Goal: Contribute content: Add original content to the website for others to see

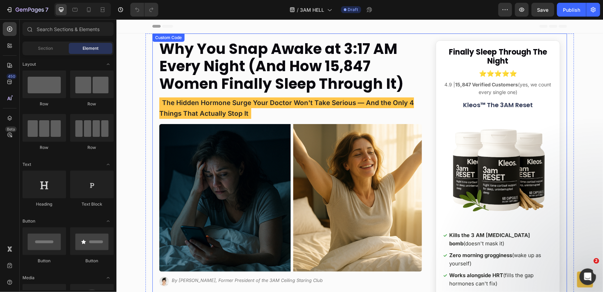
click at [275, 103] on span "The Hidden Hormone Surge Your Doctor Won't Take Serious — And the Only 4 Things…" at bounding box center [286, 107] width 255 height 21
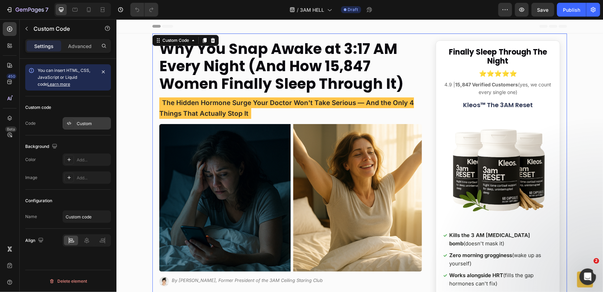
click at [77, 119] on div "Custom" at bounding box center [87, 123] width 48 height 12
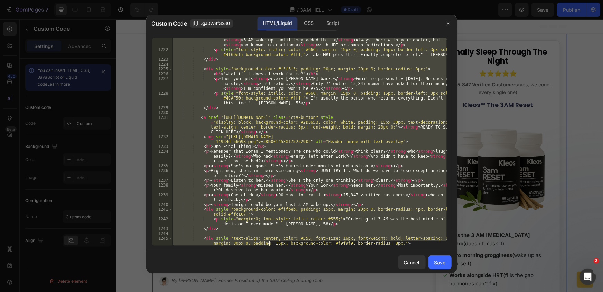
scroll to position [7546, 0]
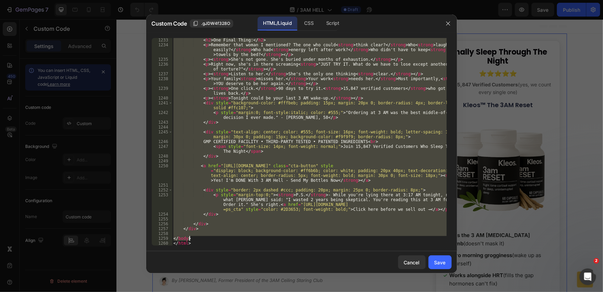
drag, startPoint x: 173, startPoint y: 131, endPoint x: 214, endPoint y: 239, distance: 116.0
click at [214, 239] on div "< h2 > One Final Thing: </ h2 > < p > Remember that woman I mentioned? The one …" at bounding box center [309, 146] width 275 height 217
paste textarea "<a href="[URL][DOMAIN_NAME]" class="cta-button" style="display: block; backgrou…"
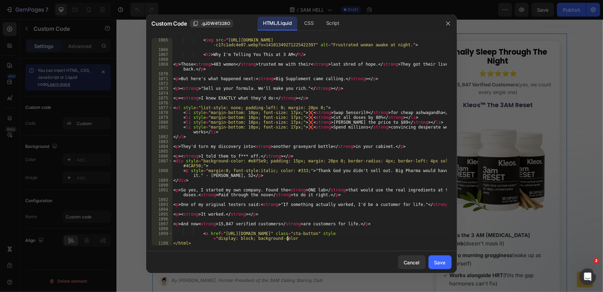
scroll to position [6326, 0]
click at [298, 239] on div "< img src = "[URL][DOMAIN_NAME] -c17c1adc4e07.webp?v=14101349271225422397" alt …" at bounding box center [309, 149] width 275 height 222
paste textarea "</body>"
type textarea "</body>"
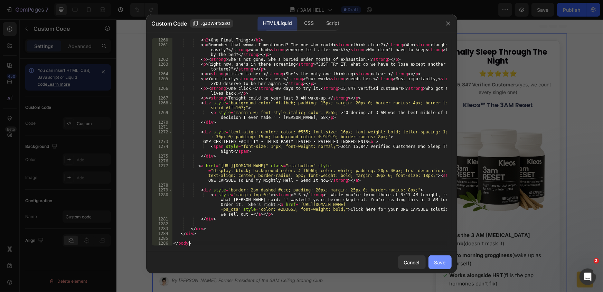
click at [449, 269] on button "Save" at bounding box center [440, 262] width 23 height 14
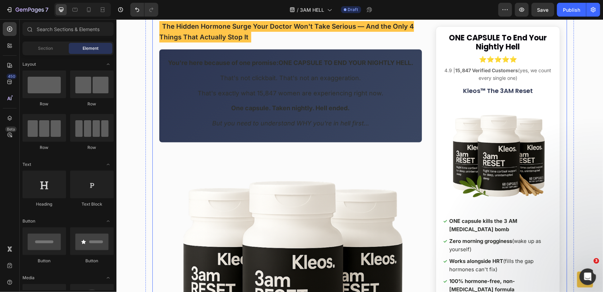
scroll to position [43, 0]
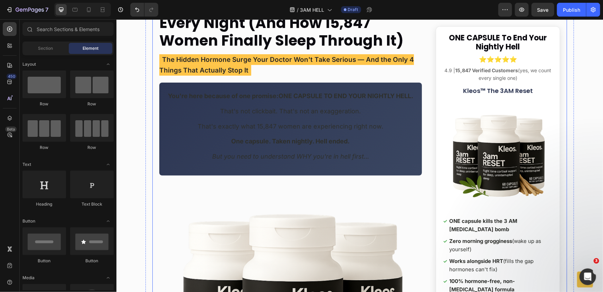
click at [274, 101] on p "You're here because of one promise: ONE CAPSULE TO END YOUR NIGHTLY HELL." at bounding box center [290, 96] width 245 height 10
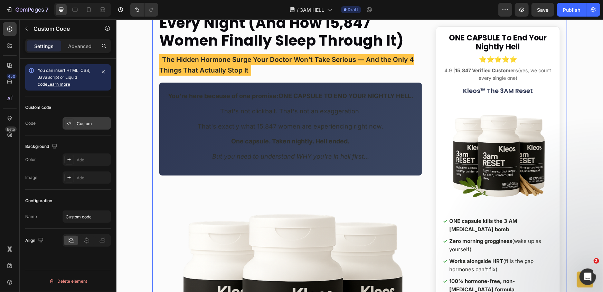
click at [94, 119] on div "Custom" at bounding box center [87, 123] width 48 height 12
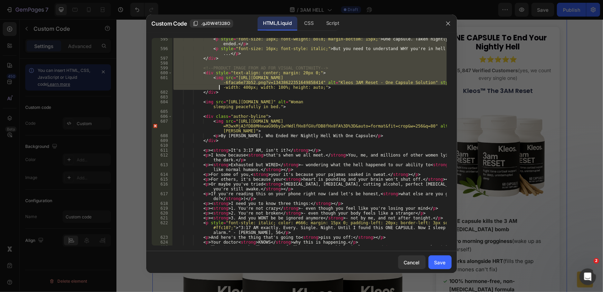
scroll to position [2943, 0]
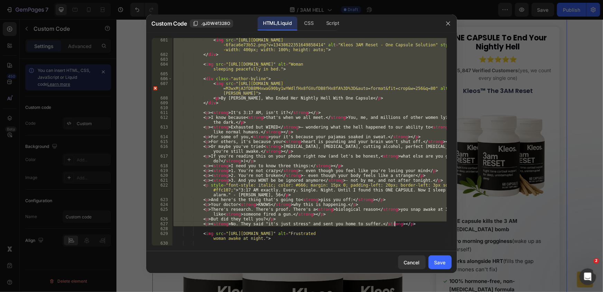
drag, startPoint x: 173, startPoint y: 73, endPoint x: 401, endPoint y: 222, distance: 271.9
click at [401, 222] on div "< img src = "[URL][DOMAIN_NAME] -6faca6e73b52.png?v=13438622351649858414" alt =…" at bounding box center [309, 151] width 275 height 227
paste textarea "!-- REST OF THE CONTENT CONTINUES AS BEFORE --"
type textarea "<!-- REST OF THE CONTENT CONTINUES AS BEFORE -->"
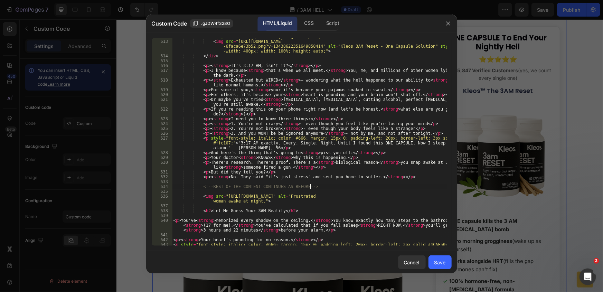
scroll to position [3057, 0]
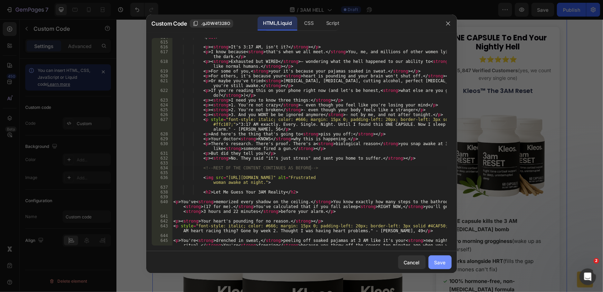
click at [444, 264] on div "Save" at bounding box center [440, 262] width 11 height 7
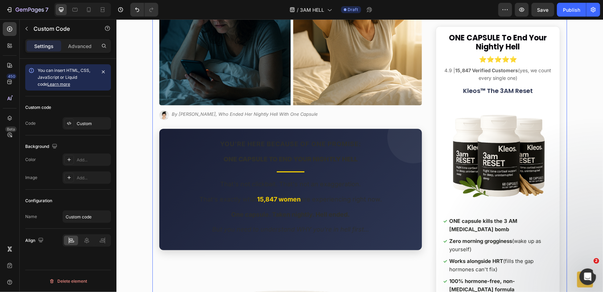
scroll to position [169, 0]
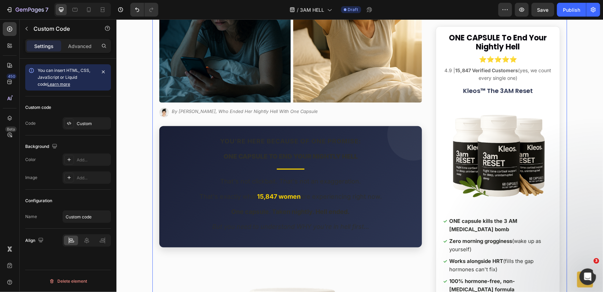
click at [100, 122] on div "Custom" at bounding box center [93, 124] width 32 height 6
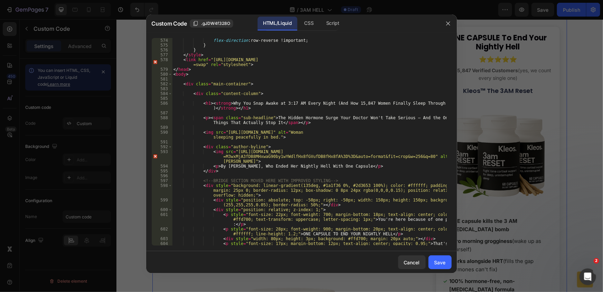
scroll to position [2867, 0]
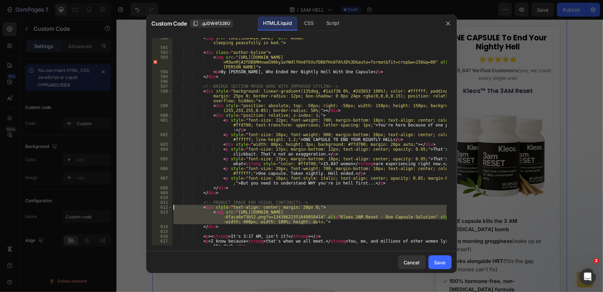
drag, startPoint x: 320, startPoint y: 224, endPoint x: 116, endPoint y: 207, distance: 205.4
click at [116, 207] on div "Custom Code .gJDW4f328O HTML/Liquid CSS Script <img src="[URL][DOMAIN_NAME]" al…" at bounding box center [301, 146] width 603 height 292
type textarea "<div style="text-align: center; margin: 20px 0;"> <img src="[URL][DOMAIN_NAME]"…"
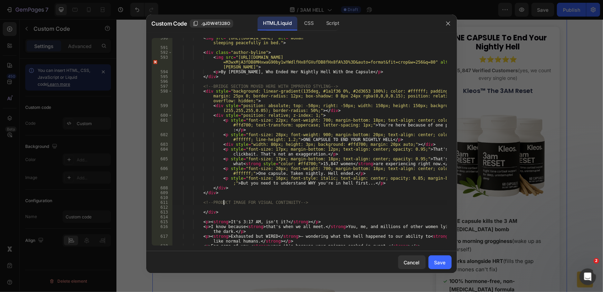
click at [224, 203] on div "< img src = "[URL][DOMAIN_NAME]" alt = "Woman sleeping peacefully in bed." > < …" at bounding box center [309, 147] width 275 height 222
type textarea "<!-- PRODUCT IMAGE FOR VISUAL CONTINUITY -->"
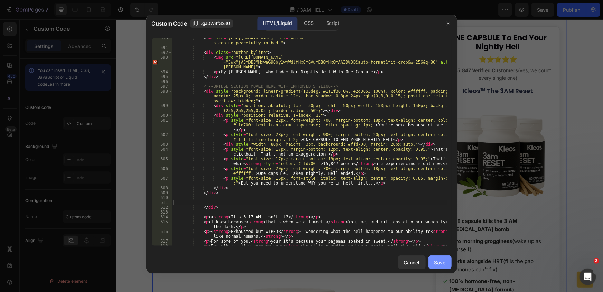
click at [444, 264] on div "Save" at bounding box center [440, 262] width 11 height 7
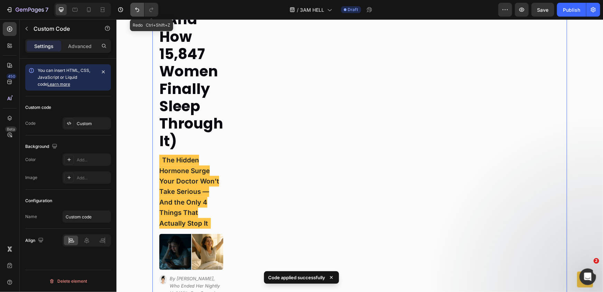
click at [142, 10] on button "Undo/Redo" at bounding box center [137, 10] width 14 height 14
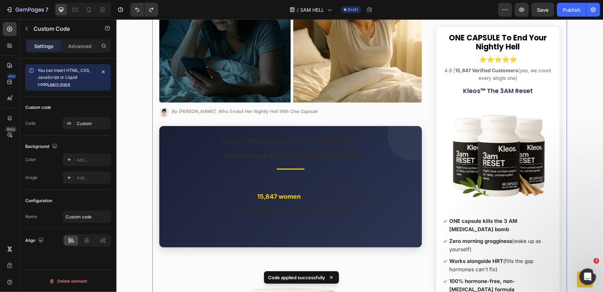
click at [269, 100] on img at bounding box center [290, 29] width 263 height 148
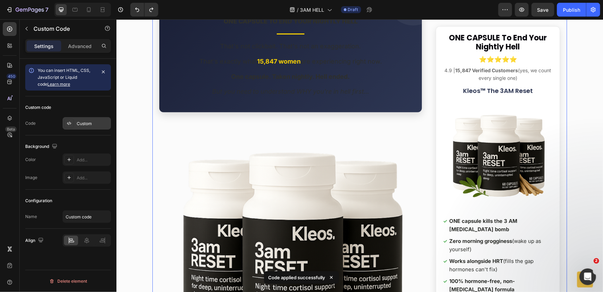
scroll to position [326, 0]
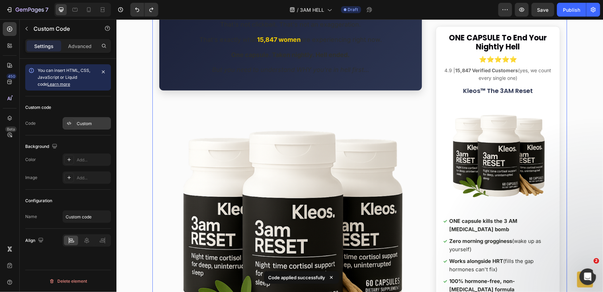
click at [93, 126] on div "Custom" at bounding box center [93, 124] width 32 height 6
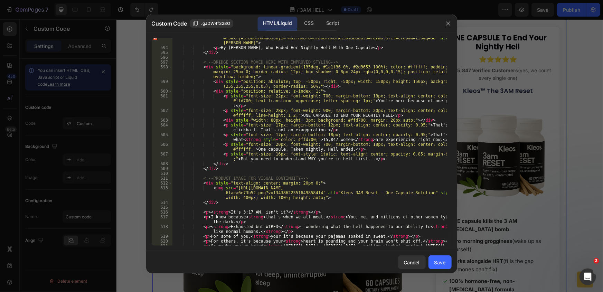
scroll to position [2911, 0]
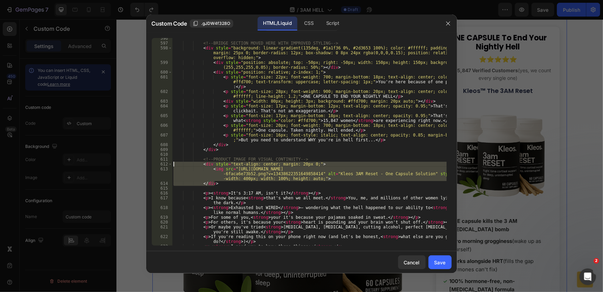
drag, startPoint x: 234, startPoint y: 183, endPoint x: 168, endPoint y: 166, distance: 68.3
click at [168, 166] on div "</div> 596 597 598 599 600 601 602 603 604 605 606 607 608 609 610 611 612 613 …" at bounding box center [302, 142] width 300 height 208
type textarea "<div style="text-align: center; margin: 20px 0;"> <img src="[URL][DOMAIN_NAME]"…"
click at [239, 182] on div "<!-- BRIDGE SECTION MOVED HERE WITH IMPROVED STYLING --> < div style = "backgro…" at bounding box center [309, 142] width 275 height 208
drag, startPoint x: 219, startPoint y: 182, endPoint x: 171, endPoint y: 165, distance: 51.3
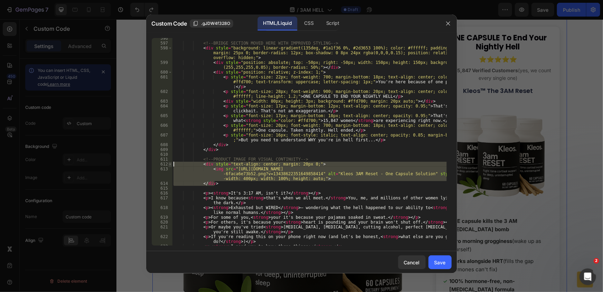
click at [171, 165] on div "</div> 596 597 598 599 600 601 602 603 604 605 606 607 608 609 610 611 612 613 …" at bounding box center [302, 142] width 300 height 208
type textarea "<div style="text-align: center; margin: 20px 0;"> <img src="[URL][DOMAIN_NAME]"…"
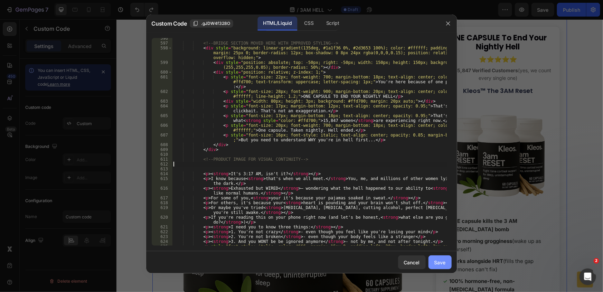
click at [433, 257] on button "Save" at bounding box center [440, 262] width 23 height 14
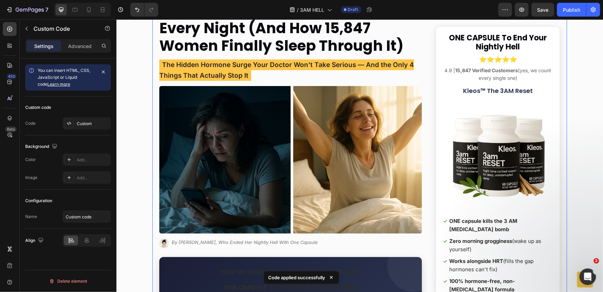
scroll to position [157, 0]
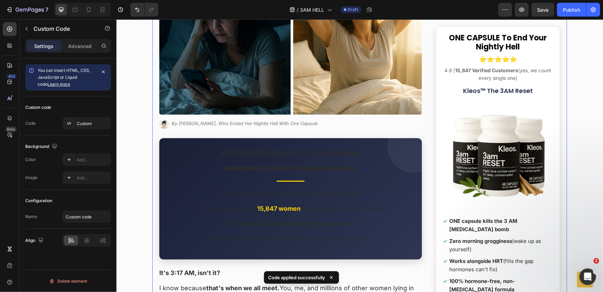
click at [295, 139] on div "You're here because of one promise: ONE CAPSULE TO END YOUR NIGHTLY HELL That's…" at bounding box center [290, 198] width 263 height 121
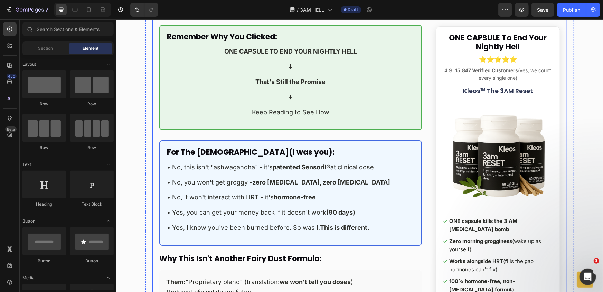
scroll to position [5194, 0]
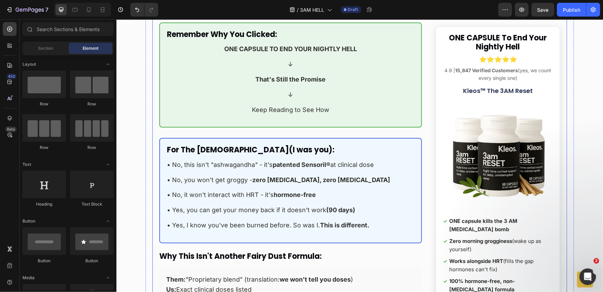
click at [386, 160] on li "• No, this isn't "ashwagandha" - it's patented Sensoril® at clinical dose" at bounding box center [291, 165] width 248 height 10
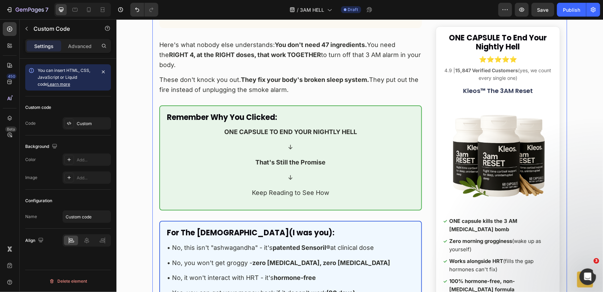
scroll to position [5100, 0]
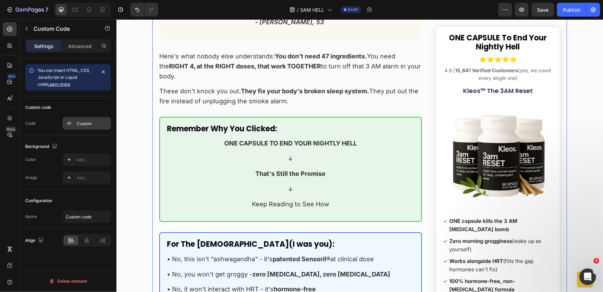
click at [95, 127] on div "Custom" at bounding box center [87, 123] width 48 height 12
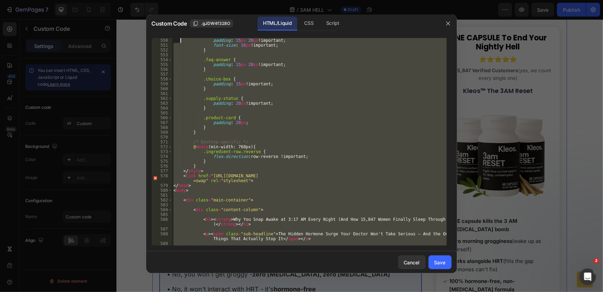
scroll to position [2628, 0]
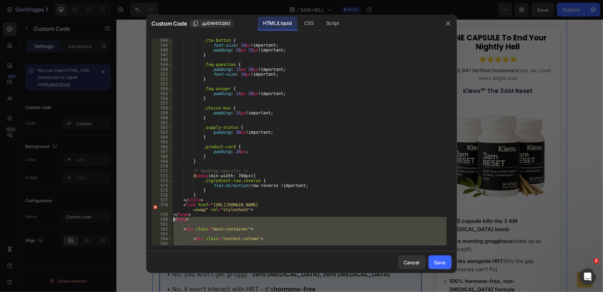
drag, startPoint x: 335, startPoint y: 127, endPoint x: 157, endPoint y: 218, distance: 199.8
click at [157, 218] on div "<!-- REST OF THE CONTENT CONTINUES AS BEFORE --> 544 545 546 547 548 549 550 55…" at bounding box center [302, 142] width 300 height 208
paste textarea "<!-- REST OF THE CONTENT CONTINUES AS BEFORE -->"
type textarea "<!-- REST OF THE CONTENT CONTINUES AS BEFORE -->"
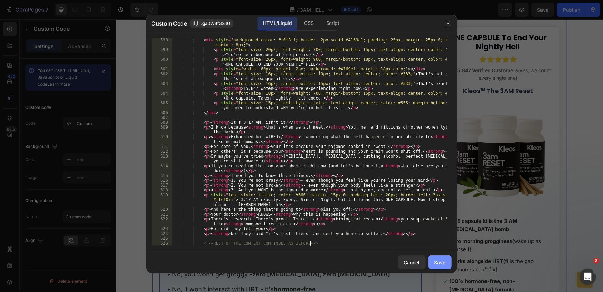
click at [443, 264] on div "Save" at bounding box center [440, 262] width 11 height 7
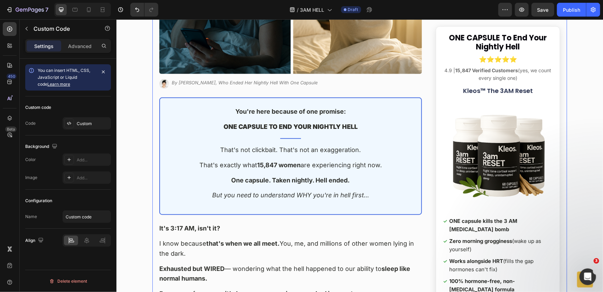
scroll to position [188, 0]
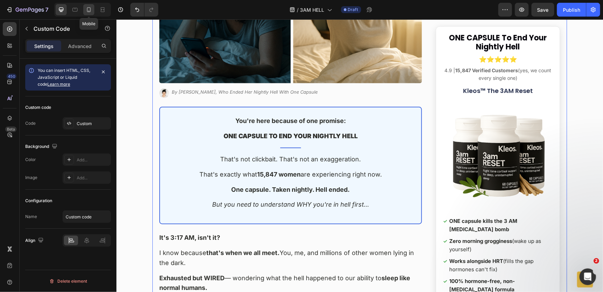
click at [87, 10] on icon at bounding box center [89, 9] width 4 height 5
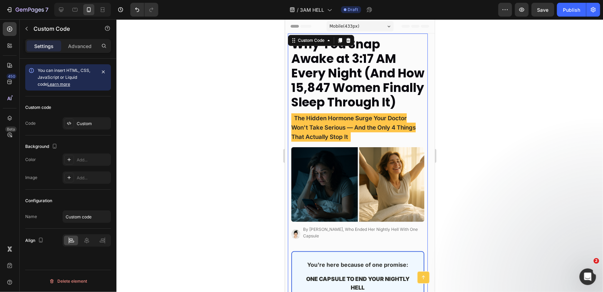
click at [339, 110] on strong "Why You Snap Awake at 3:17 AM Every Night (And How 15,847 Women Finally Sleep T…" at bounding box center [357, 72] width 133 height 75
click at [190, 90] on div at bounding box center [360, 155] width 487 height 273
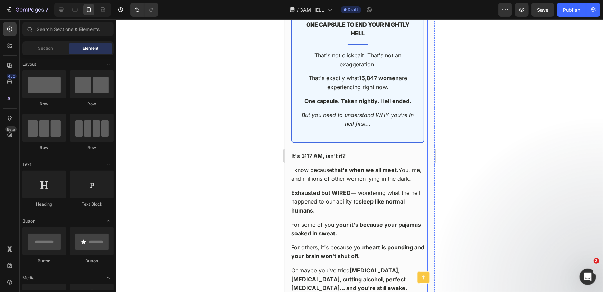
scroll to position [220, 0]
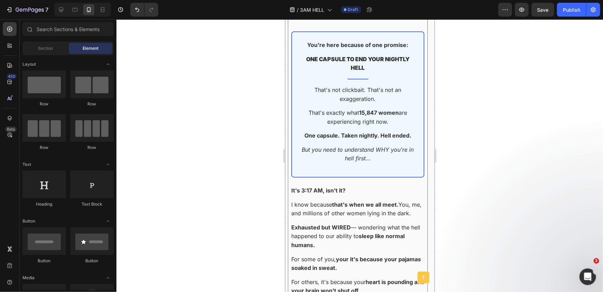
click at [377, 152] on div "You're here because of one promise: ONE CAPSULE TO END YOUR NIGHTLY HELL That's…" at bounding box center [357, 104] width 133 height 146
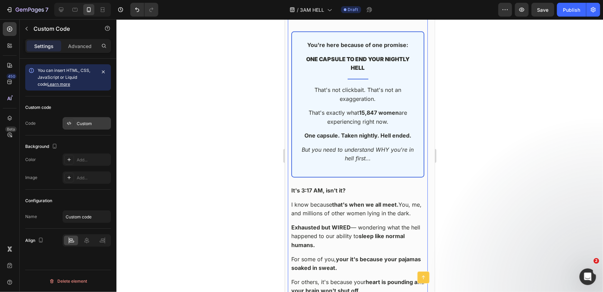
click at [93, 121] on div "Custom" at bounding box center [93, 124] width 32 height 6
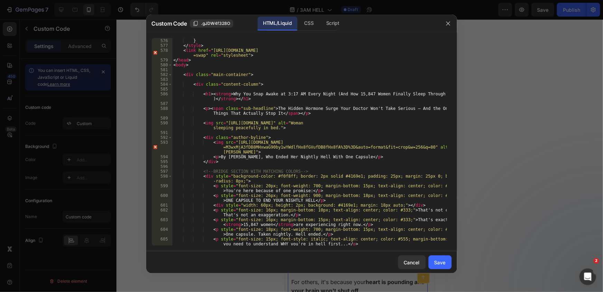
scroll to position [2820, 0]
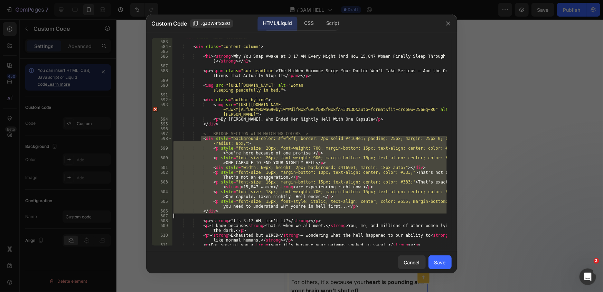
drag, startPoint x: 201, startPoint y: 138, endPoint x: 233, endPoint y: 214, distance: 82.8
click at [233, 214] on div "< div class = "main-container" > < div class = "content-column" > < h1 > < stro…" at bounding box center [309, 143] width 275 height 217
paste textarea "</div>"
type textarea "</div>"
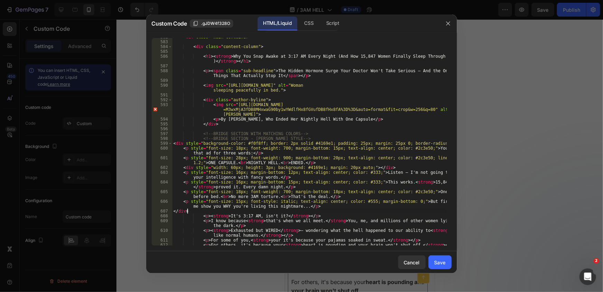
drag, startPoint x: 450, startPoint y: 262, endPoint x: 426, endPoint y: 200, distance: 66.8
click at [449, 262] on button "Save" at bounding box center [440, 262] width 23 height 14
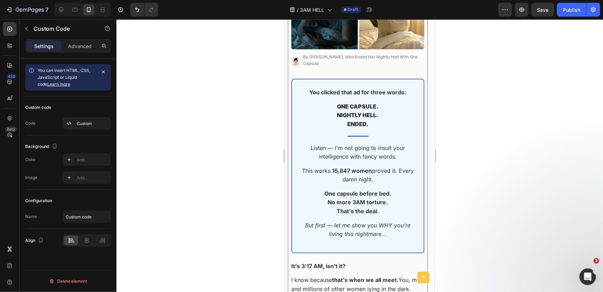
scroll to position [157, 0]
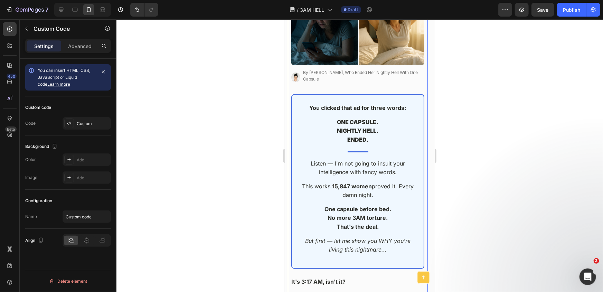
click at [354, 136] on p "ONE CAPSULE. NIGHTLY HELL. ENDED." at bounding box center [357, 131] width 114 height 27
click at [101, 122] on div "Custom" at bounding box center [93, 124] width 32 height 6
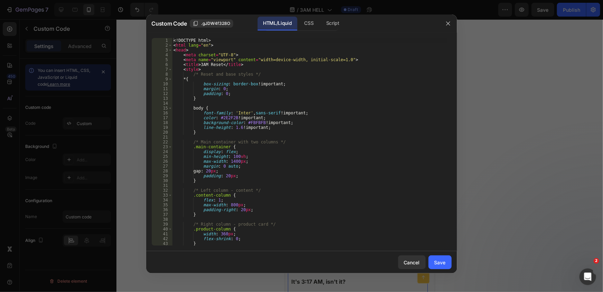
type textarea "background-color: #FBFBFB !important;"
click at [298, 124] on div "<! DOCTYPE html > < html lang = "en" > < head > < meta charset = "UTF-8" > < me…" at bounding box center [309, 146] width 275 height 217
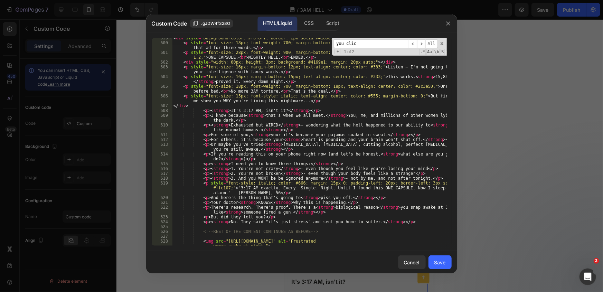
scroll to position [2869, 0]
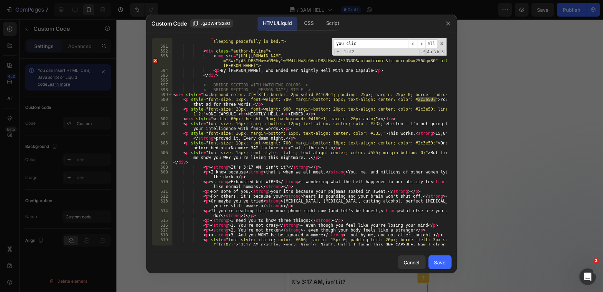
type input "you clic"
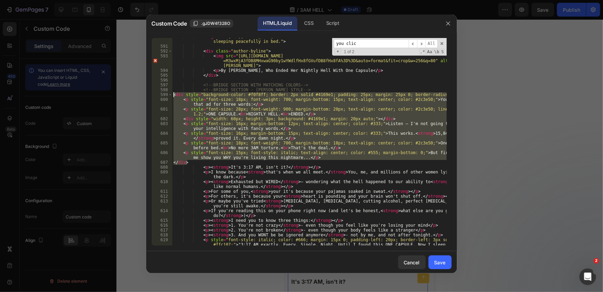
drag, startPoint x: 199, startPoint y: 162, endPoint x: 158, endPoint y: 92, distance: 81.5
click at [158, 92] on div "</div> 590 591 592 593 594 595 596 597 598 599 600 601 602 603 604 605 606 607 …" at bounding box center [302, 142] width 300 height 208
paste textarea "/div"
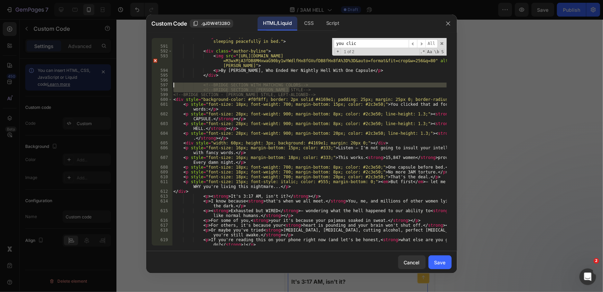
drag, startPoint x: 300, startPoint y: 90, endPoint x: 175, endPoint y: 83, distance: 125.7
click at [175, 83] on div "< img src = "[URL][DOMAIN_NAME]" alt = "Woman sleeping peacefully in bed." > < …" at bounding box center [309, 147] width 275 height 227
type textarea "<!-- BRIDGE SECTION WITH MATCHING COLORS --> <!-- BRIDGE SECTION - [PERSON_NAME…"
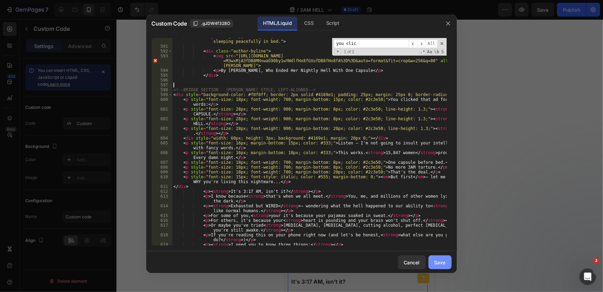
click at [445, 260] on div "Save" at bounding box center [440, 262] width 11 height 7
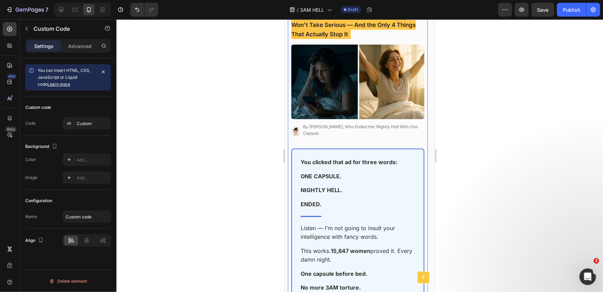
scroll to position [94, 0]
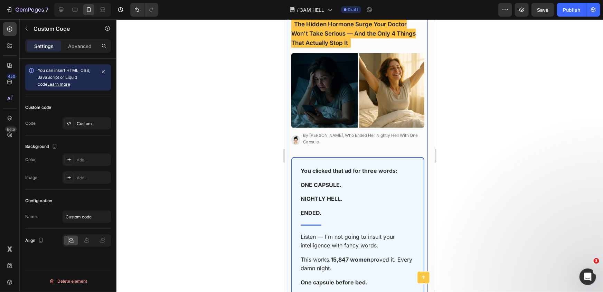
click at [339, 106] on img at bounding box center [357, 90] width 133 height 75
click at [80, 121] on div "Custom" at bounding box center [93, 124] width 32 height 6
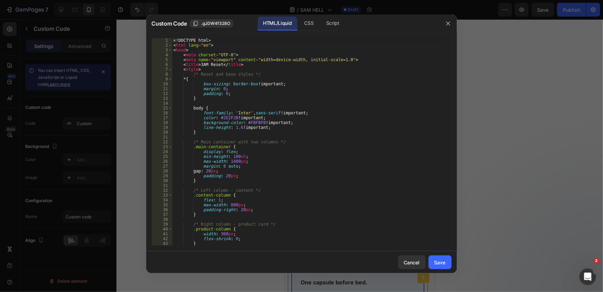
type textarea "background-color: #FBFBFB !important;"
click at [268, 122] on div "<! DOCTYPE html > < html lang = "en" > < head > < meta charset = "UTF-8" > < me…" at bounding box center [309, 146] width 275 height 217
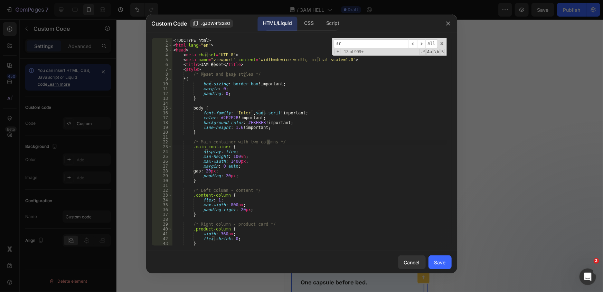
scroll to position [2766, 0]
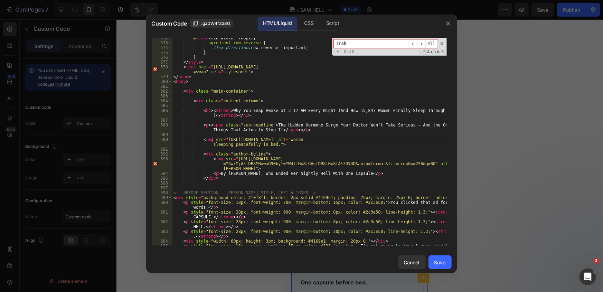
type input "srah"
drag, startPoint x: 357, startPoint y: 174, endPoint x: 217, endPoint y: 172, distance: 140.7
click at [217, 172] on div "@ media (min-width: 768px) { .ingredient-row.reverse { flex-direction : row-rev…" at bounding box center [309, 147] width 275 height 222
paste textarea "52, Ex-Insomniac, Now Sleeping 8 Hours Straight"
type textarea "<p>By [PERSON_NAME], 52, Ex-Insomniac, Now Sleeping 8 Hours Straight</p>"
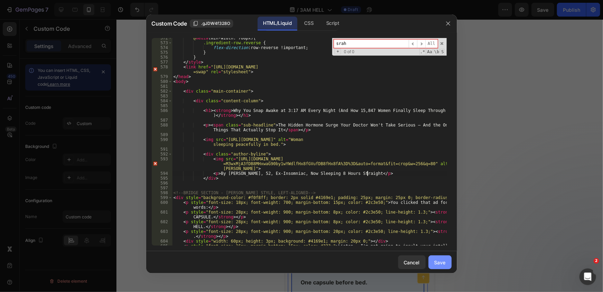
click at [442, 260] on div "Save" at bounding box center [440, 262] width 11 height 7
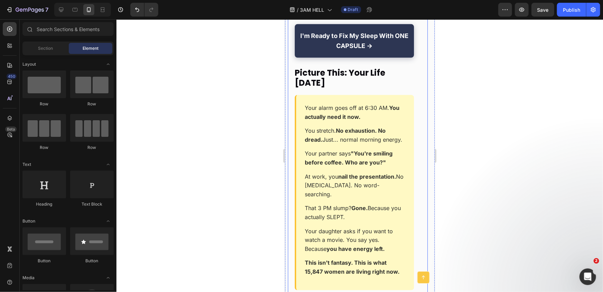
scroll to position [9547, 0]
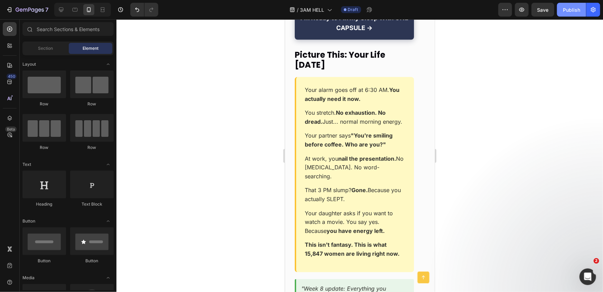
click at [575, 9] on div "Publish" at bounding box center [571, 9] width 17 height 7
click at [500, 9] on button "button" at bounding box center [506, 10] width 14 height 14
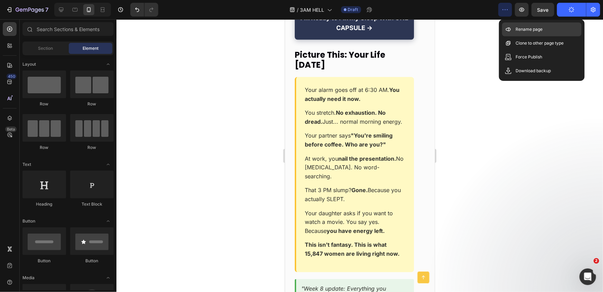
click at [516, 27] on p "Rename page" at bounding box center [529, 29] width 27 height 7
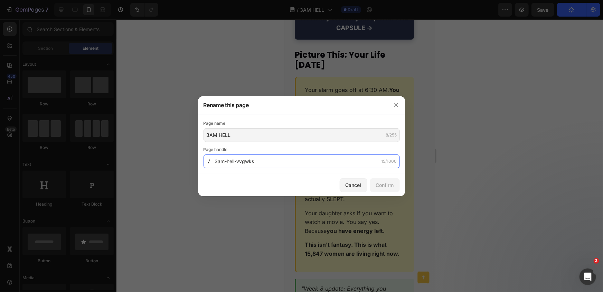
click at [298, 162] on input "3am-hell-vvgwks" at bounding box center [302, 162] width 196 height 14
click at [284, 162] on input "3am-hell-vvgwks" at bounding box center [302, 162] width 196 height 14
drag, startPoint x: 269, startPoint y: 164, endPoint x: 238, endPoint y: 161, distance: 30.9
click at [238, 161] on input "3am-hell-vvgwks" at bounding box center [302, 162] width 196 height 14
click at [388, 188] on div "Confirm" at bounding box center [385, 184] width 18 height 7
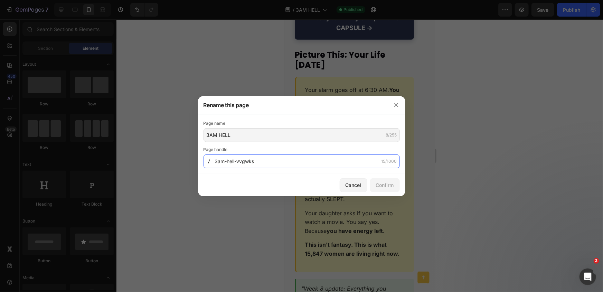
click at [262, 161] on input "3am-hell-vvgwks" at bounding box center [302, 162] width 196 height 14
type input "3am-hell-1"
click at [384, 181] on div "Confirm" at bounding box center [385, 184] width 18 height 7
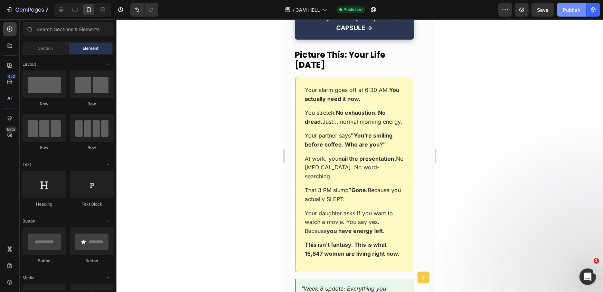
click at [569, 13] on button "Publish" at bounding box center [571, 10] width 29 height 14
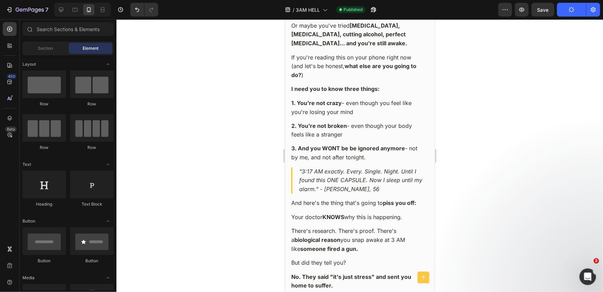
scroll to position [0, 0]
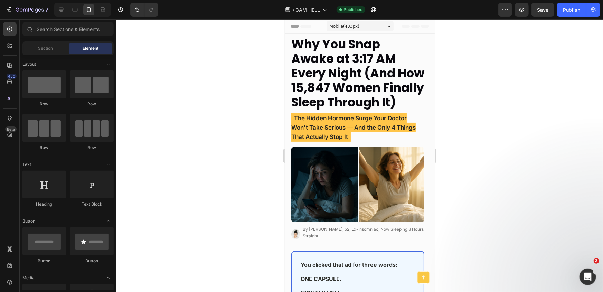
drag, startPoint x: 432, startPoint y: 220, endPoint x: 720, endPoint y: 49, distance: 335.7
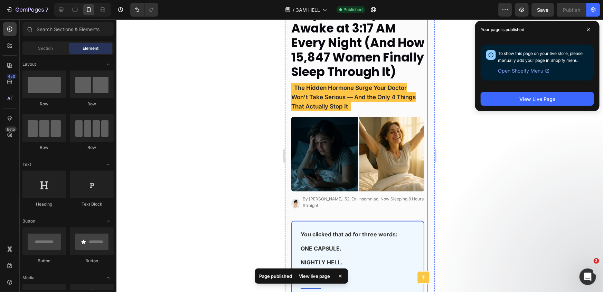
scroll to position [31, 0]
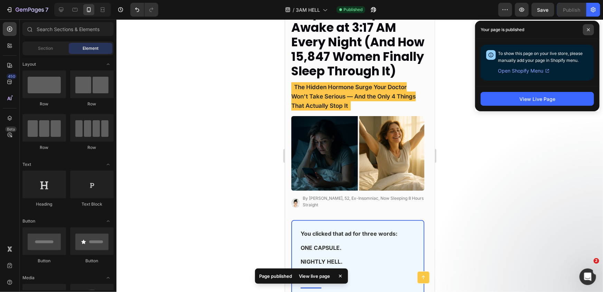
click at [587, 29] on icon at bounding box center [588, 29] width 3 height 3
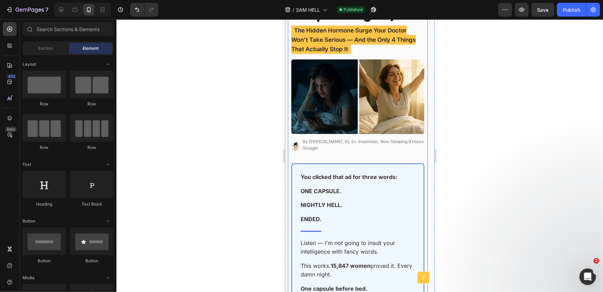
scroll to position [125, 0]
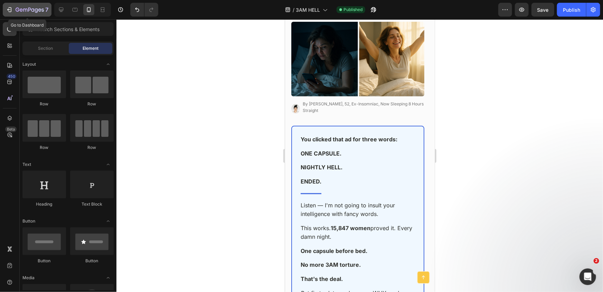
click at [36, 10] on icon "button" at bounding box center [30, 10] width 28 height 6
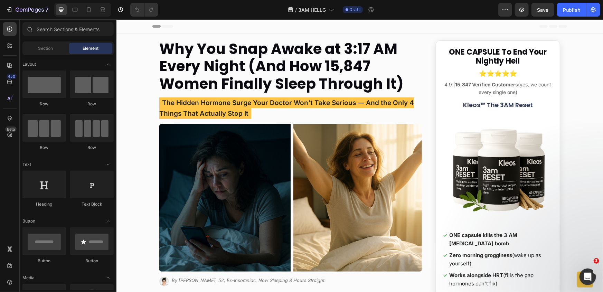
click at [199, 137] on img at bounding box center [290, 198] width 263 height 148
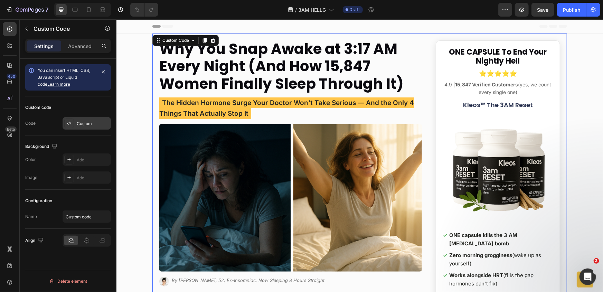
click at [74, 117] on div "Custom code Code Custom" at bounding box center [68, 115] width 86 height 39
click at [76, 122] on div "Custom" at bounding box center [87, 123] width 48 height 12
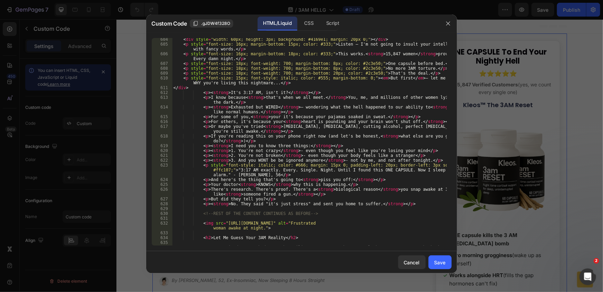
scroll to position [2866, 0]
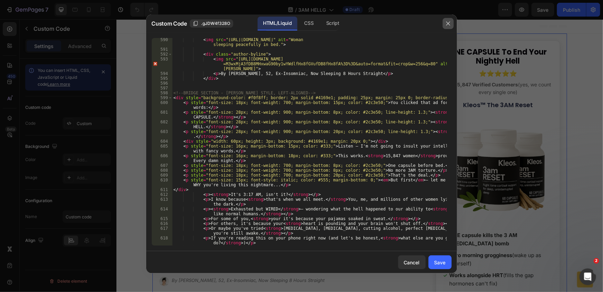
click at [450, 21] on icon "button" at bounding box center [449, 24] width 6 height 6
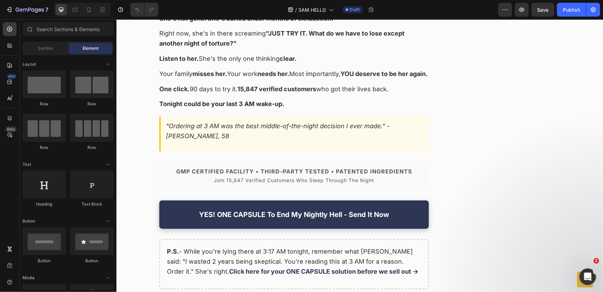
scroll to position [10392, 0]
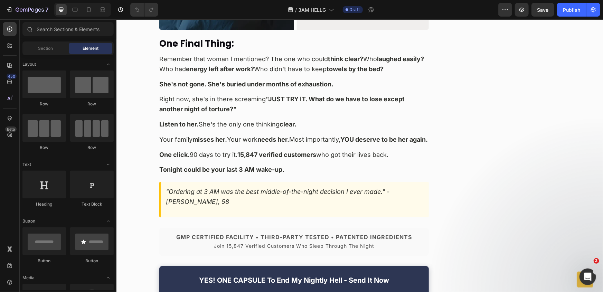
drag, startPoint x: 601, startPoint y: 27, endPoint x: 128, endPoint y: 26, distance: 472.6
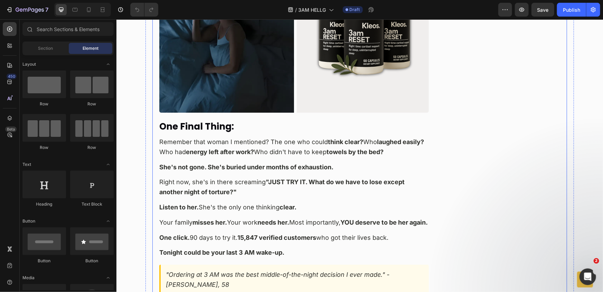
scroll to position [10303, 0]
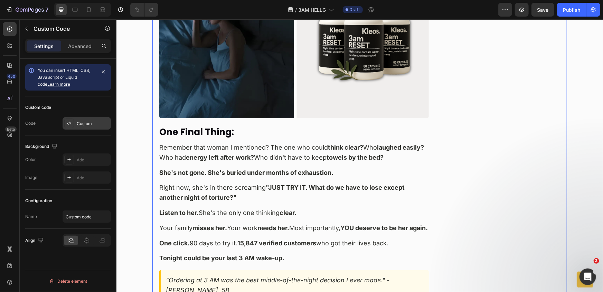
click at [80, 121] on div "Custom" at bounding box center [93, 124] width 32 height 6
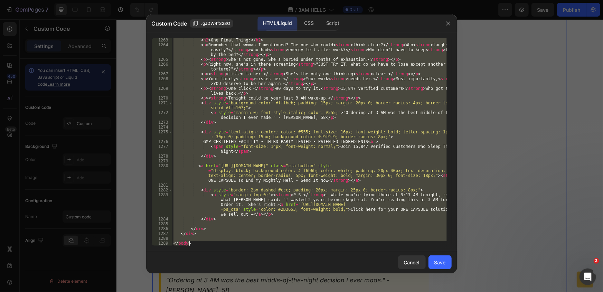
scroll to position [7744, 0]
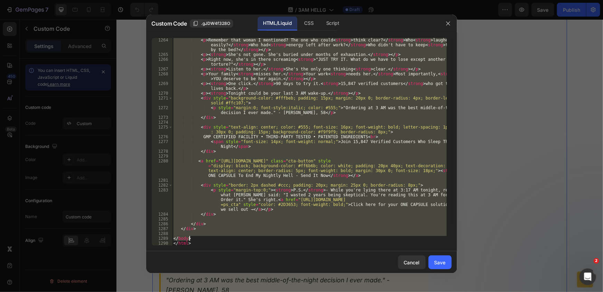
drag, startPoint x: 173, startPoint y: 58, endPoint x: 190, endPoint y: 238, distance: 181.3
click at [190, 238] on div "< p > Remember that woman I mentioned? The one who could < strong > think clear…" at bounding box center [309, 151] width 275 height 227
type textarea "</body>"
drag, startPoint x: 449, startPoint y: 19, endPoint x: 452, endPoint y: 29, distance: 10.4
click at [449, 19] on button "button" at bounding box center [448, 23] width 11 height 11
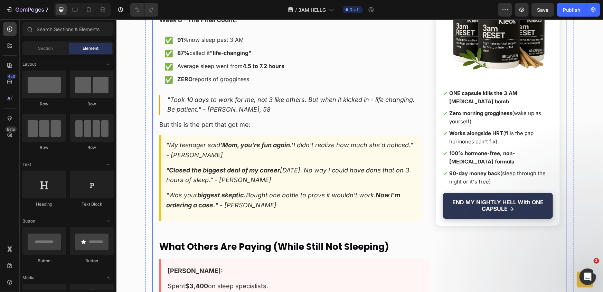
scroll to position [6384, 0]
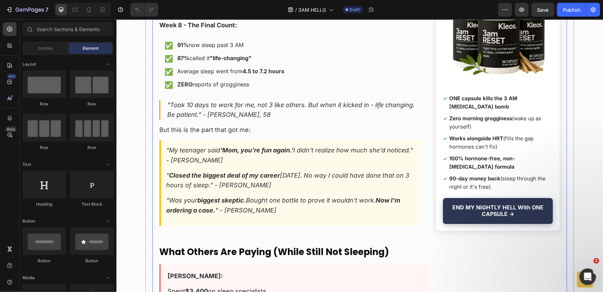
click at [258, 195] on p ""Was your biggest skeptic. Bought one bottle to prove it wouldn't work. Now I'm…" at bounding box center [291, 205] width 251 height 20
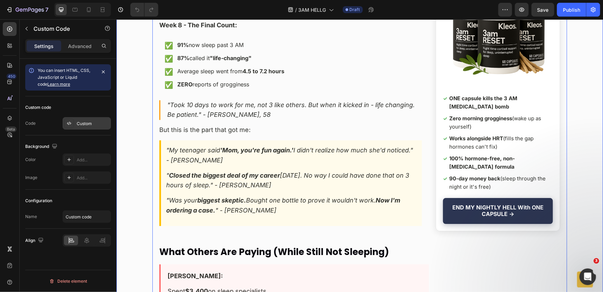
click at [95, 124] on div "Custom" at bounding box center [93, 124] width 32 height 6
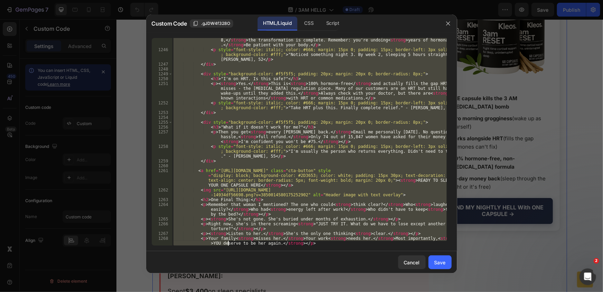
scroll to position [7744, 0]
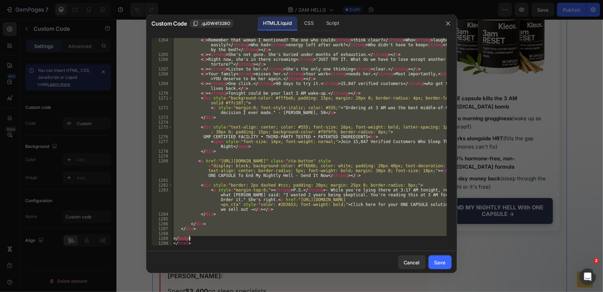
drag, startPoint x: 173, startPoint y: 146, endPoint x: 194, endPoint y: 238, distance: 94.2
click at [194, 238] on div "< p > Remember that woman I mentioned? The one who could < strong > think clear…" at bounding box center [309, 151] width 275 height 227
paste textarea
type textarea "</body>"
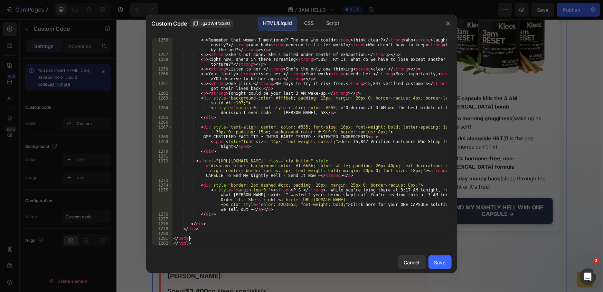
scroll to position [7719, 0]
click at [445, 259] on div "Save" at bounding box center [440, 262] width 11 height 7
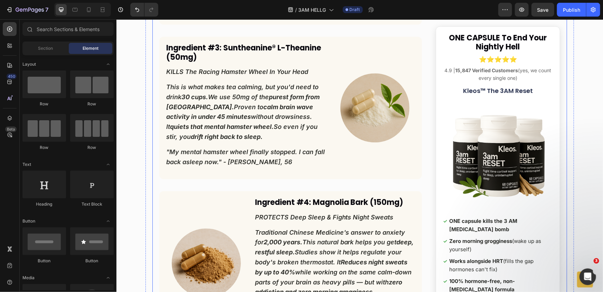
scroll to position [4902, 0]
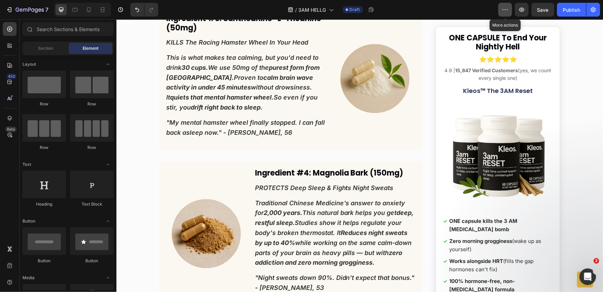
click at [507, 8] on icon "button" at bounding box center [505, 9] width 7 height 7
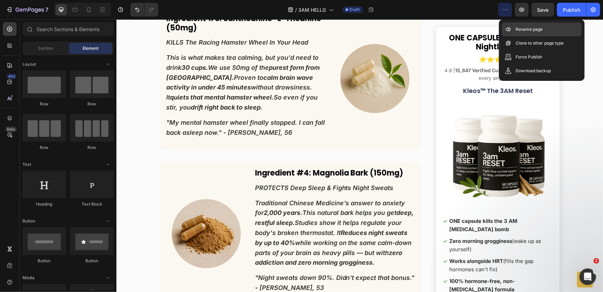
click at [517, 36] on div "Rename page" at bounding box center [542, 43] width 80 height 14
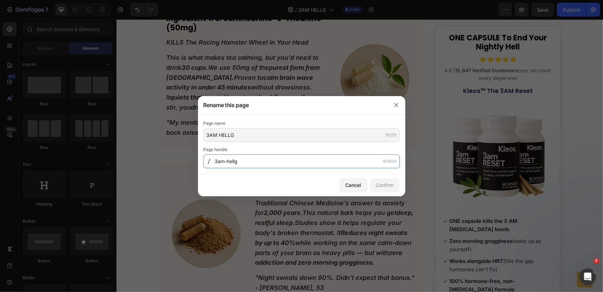
click at [235, 163] on input "3am-hellg" at bounding box center [302, 162] width 196 height 14
click at [236, 161] on input "3am-hellg" at bounding box center [302, 162] width 196 height 14
click at [237, 161] on input "3am-hellg" at bounding box center [302, 162] width 196 height 14
type input "3am-hell-g"
click at [390, 186] on div "Confirm" at bounding box center [385, 184] width 18 height 7
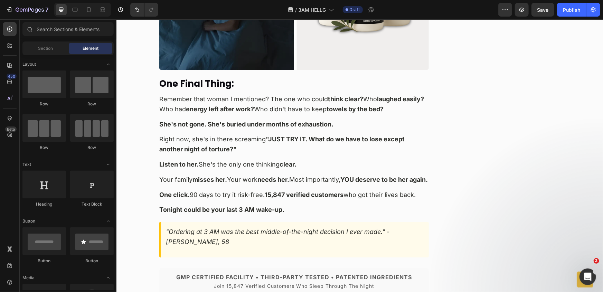
scroll to position [10509, 0]
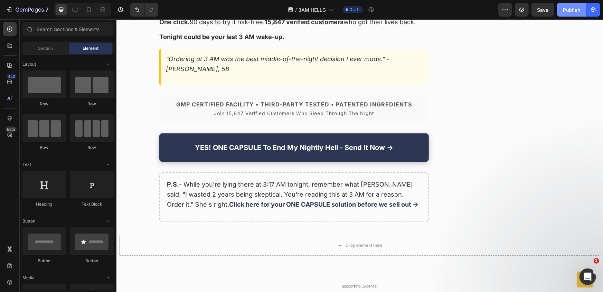
click at [570, 9] on div "Publish" at bounding box center [571, 9] width 17 height 7
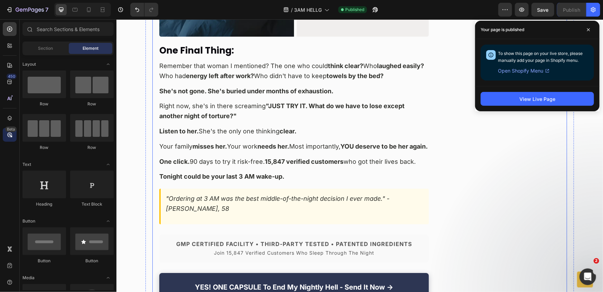
scroll to position [10415, 0]
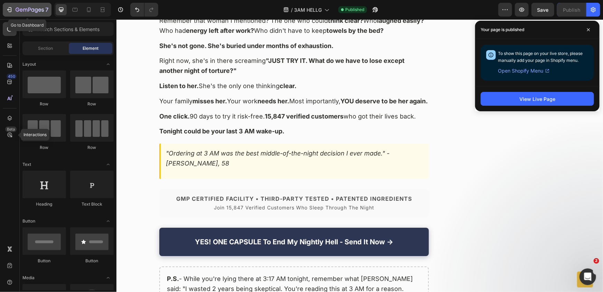
click at [21, 4] on button "7" at bounding box center [27, 10] width 49 height 14
